Goal: Task Accomplishment & Management: Manage account settings

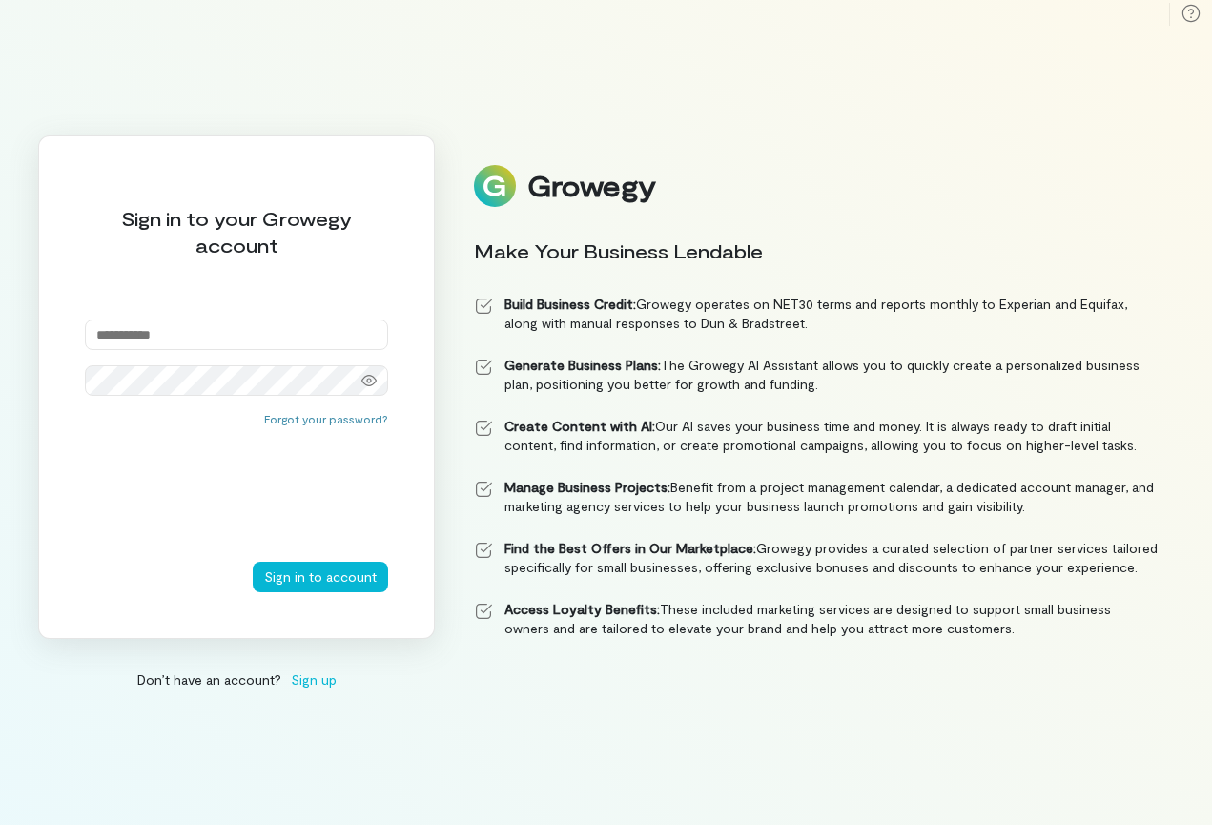
type input "**********"
click at [322, 576] on button "Sign in to account" at bounding box center [320, 576] width 135 height 31
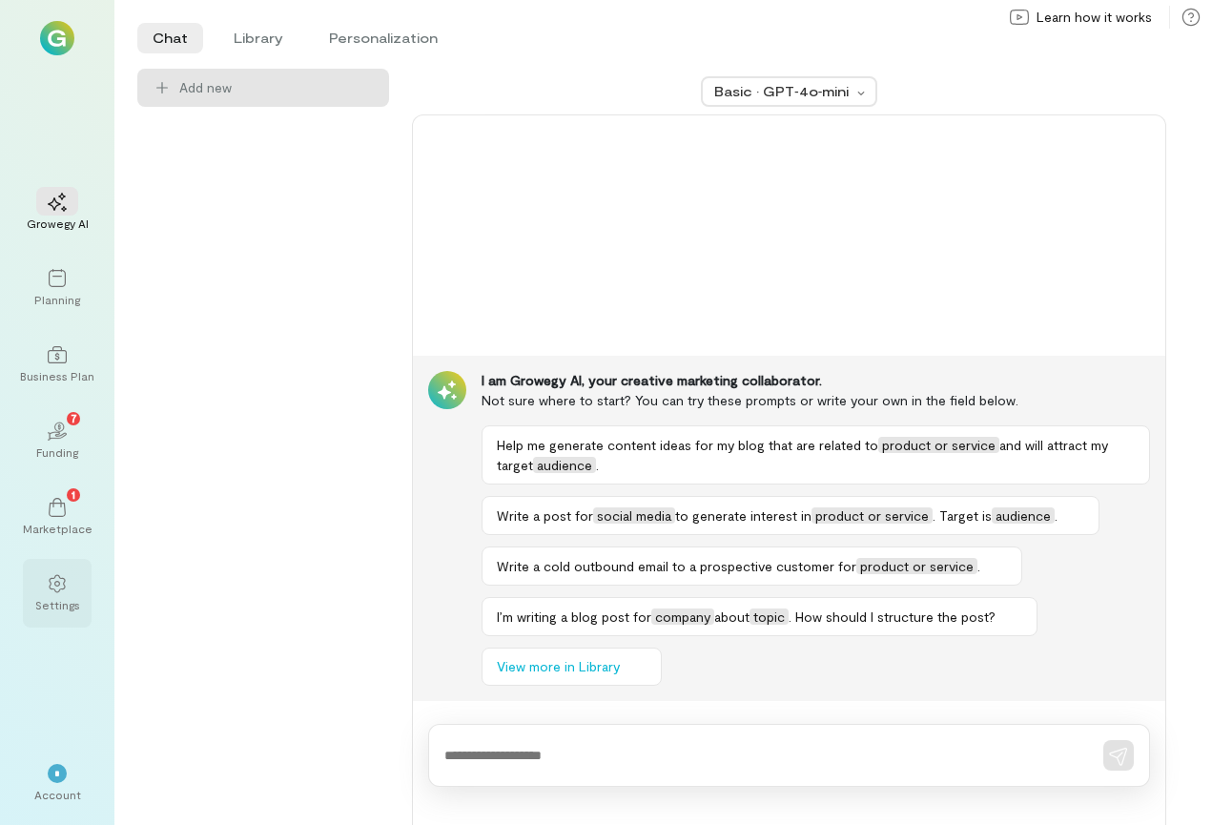
click at [49, 581] on icon at bounding box center [57, 583] width 19 height 19
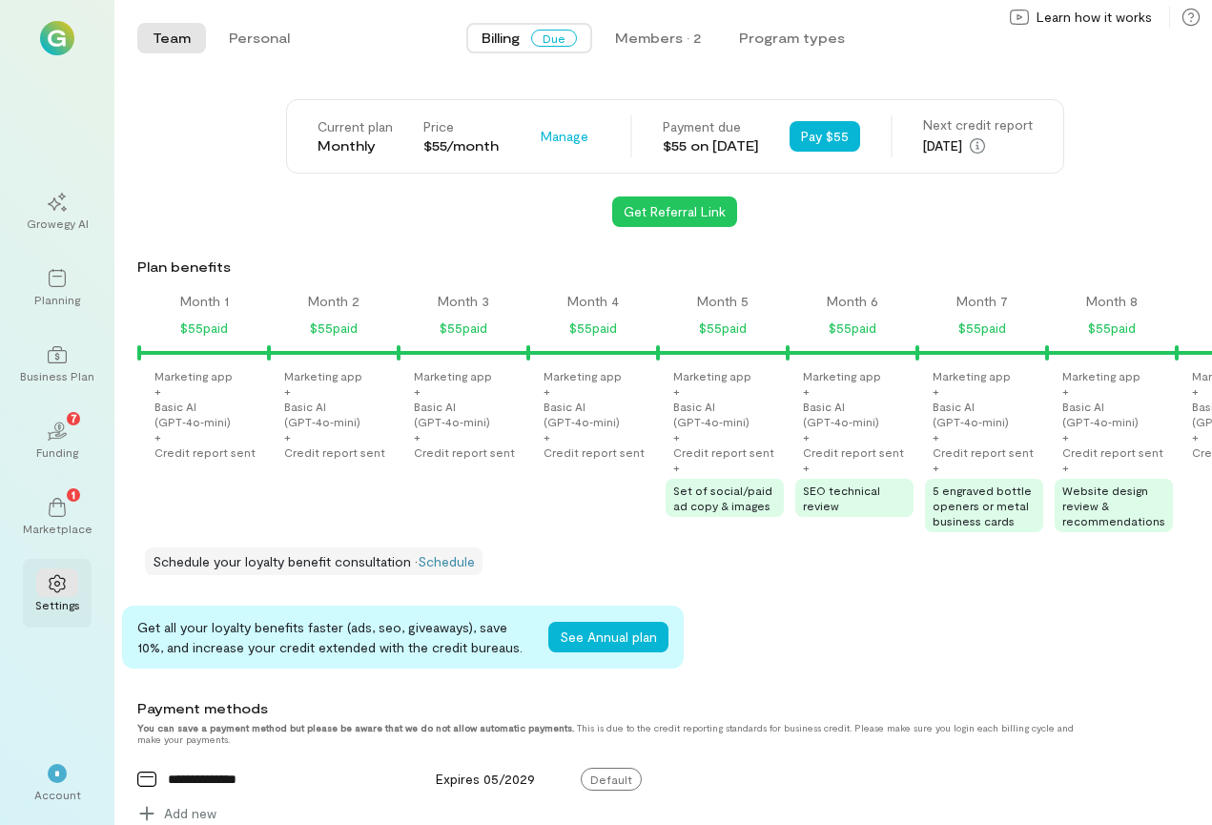
scroll to position [0, 1750]
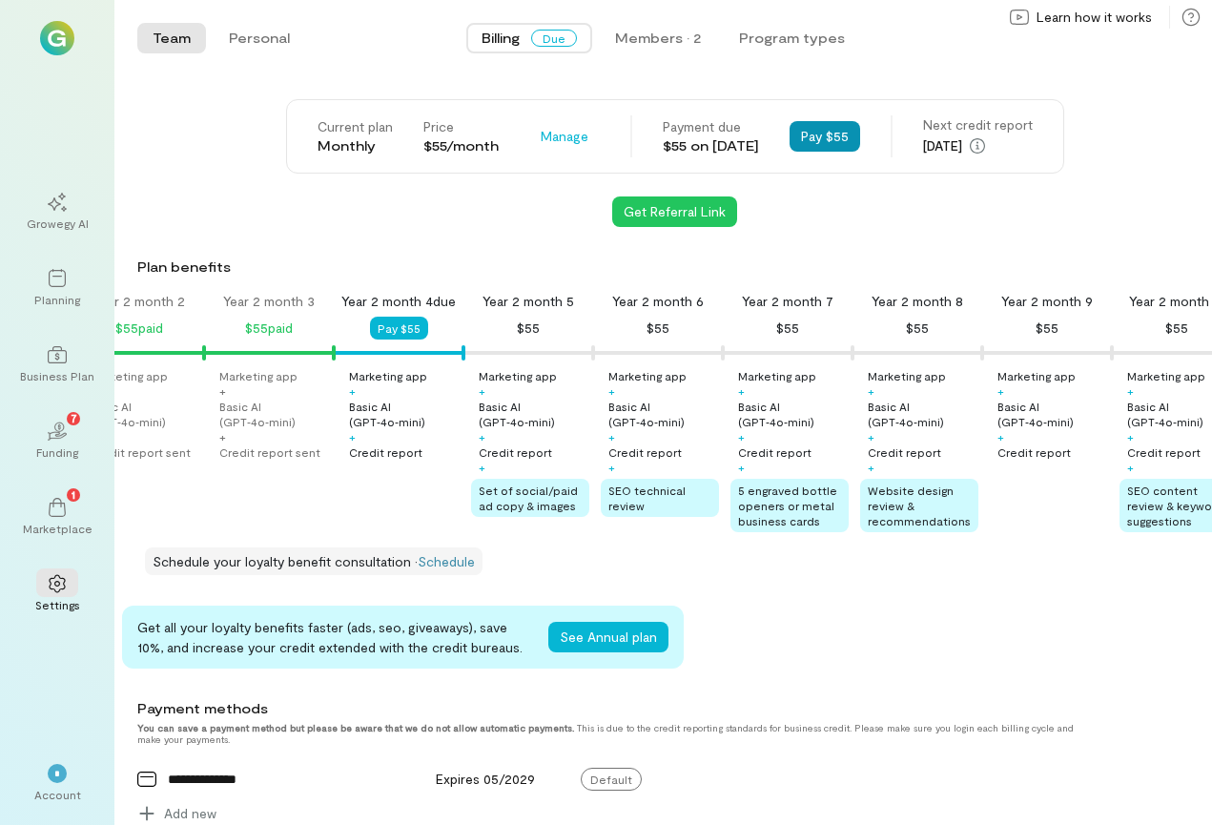
click at [848, 136] on button "Pay $55" at bounding box center [824, 136] width 71 height 31
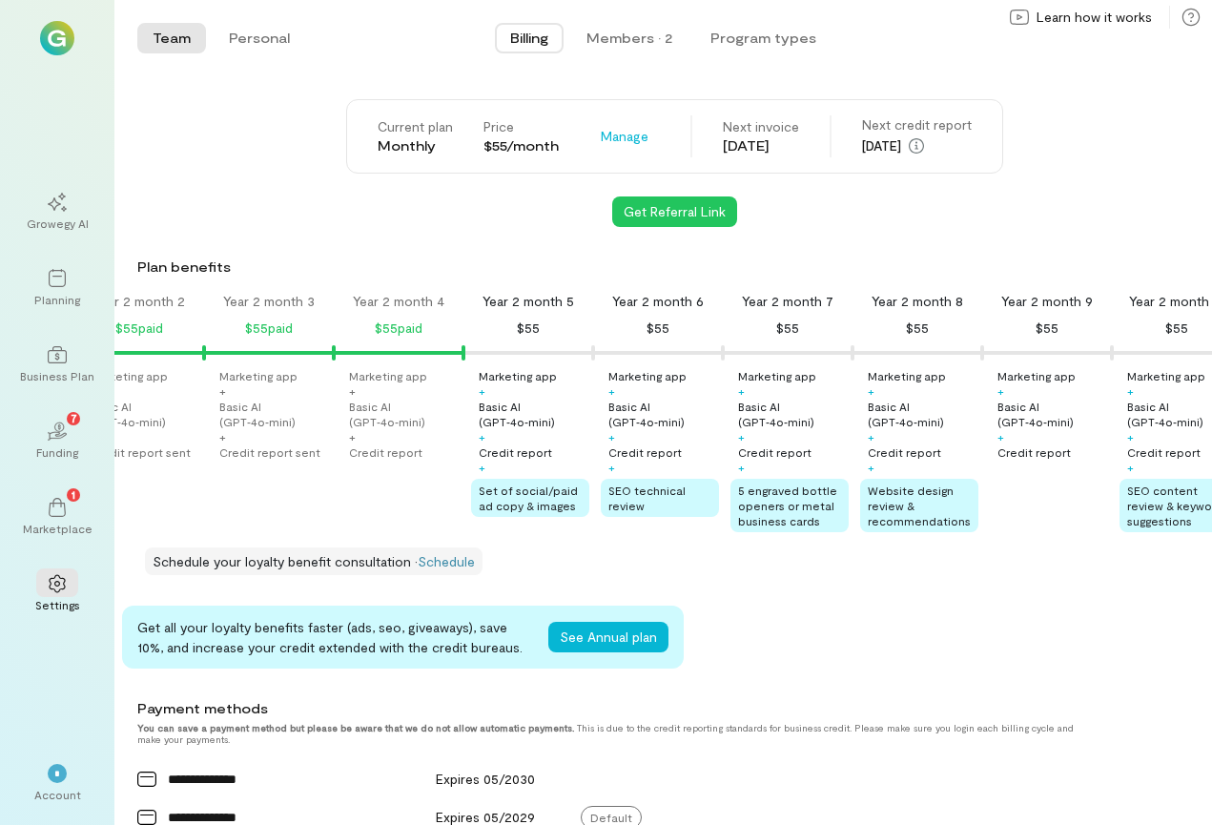
scroll to position [0, 0]
